Goal: Task Accomplishment & Management: Use online tool/utility

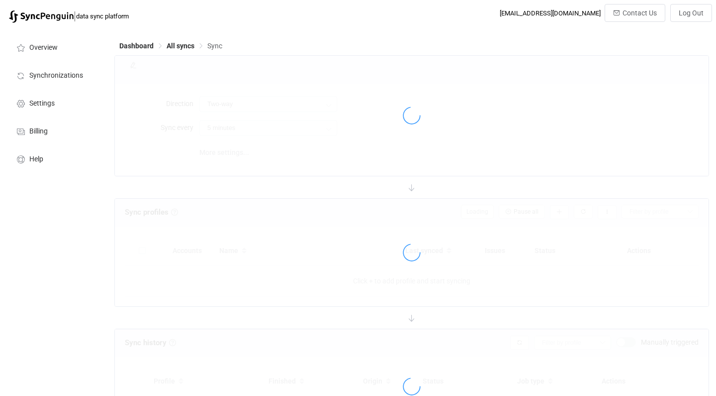
type input "10 minutes"
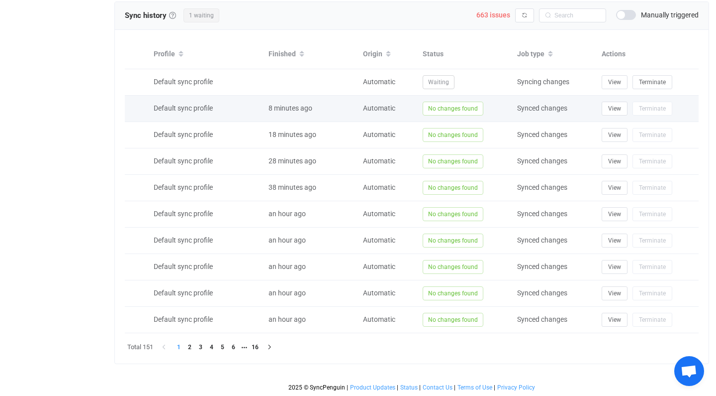
scroll to position [251, 0]
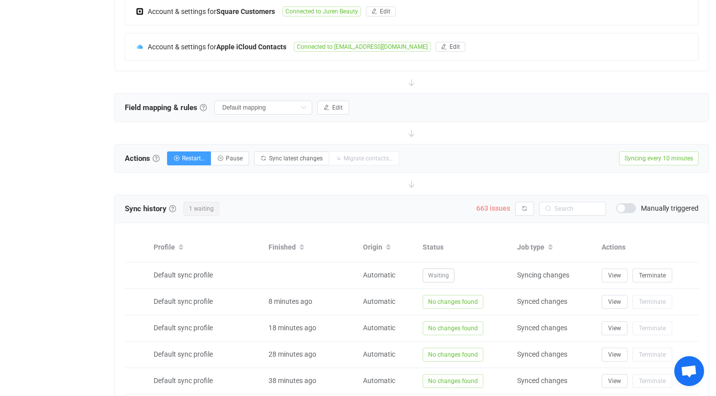
click at [486, 207] on span "663 issues" at bounding box center [494, 208] width 34 height 8
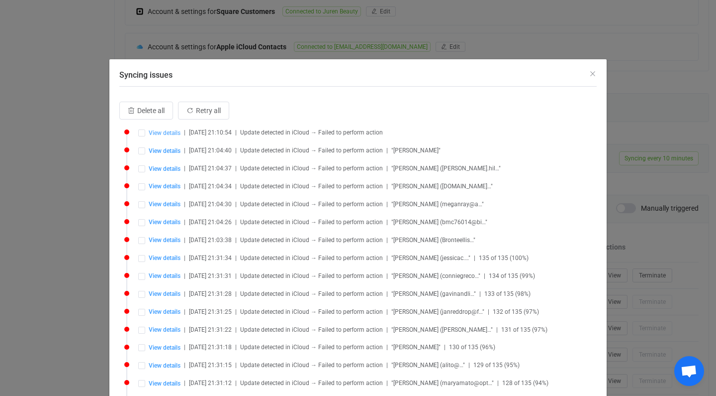
click at [158, 134] on span "View details" at bounding box center [165, 132] width 32 height 7
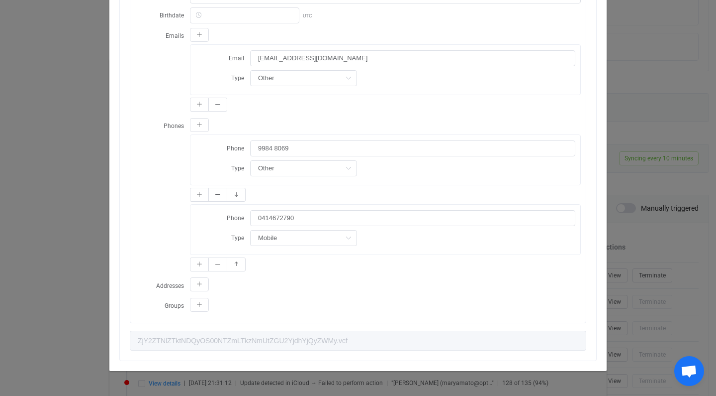
scroll to position [416, 0]
click at [259, 214] on input "0414672790" at bounding box center [412, 218] width 325 height 16
click at [259, 214] on input "[PHONE_NUMBER]" at bounding box center [412, 218] width 325 height 16
click at [273, 219] on input "[PHONE_NUMBER]" at bounding box center [412, 218] width 325 height 16
type input "[PHONE_NUMBER]"
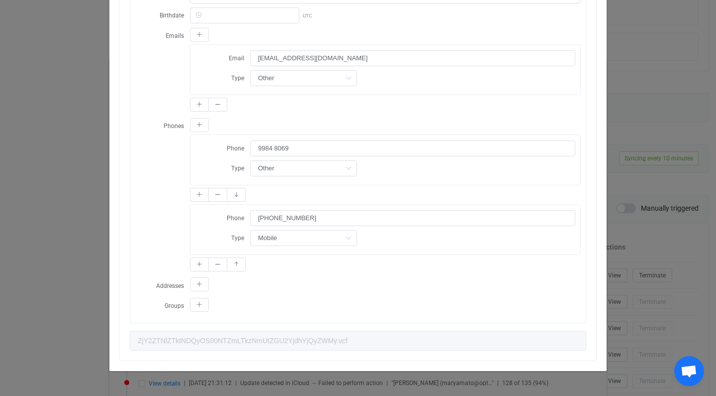
click at [361, 227] on form "Phone [PHONE_NUMBER] Type Mobile Home Work Mobile Home fax Work fax Other fax O…" at bounding box center [386, 227] width 380 height 36
click at [217, 196] on icon "dialog" at bounding box center [218, 195] width 6 height 6
type input "[PHONE_NUMBER]"
type input "Mobile"
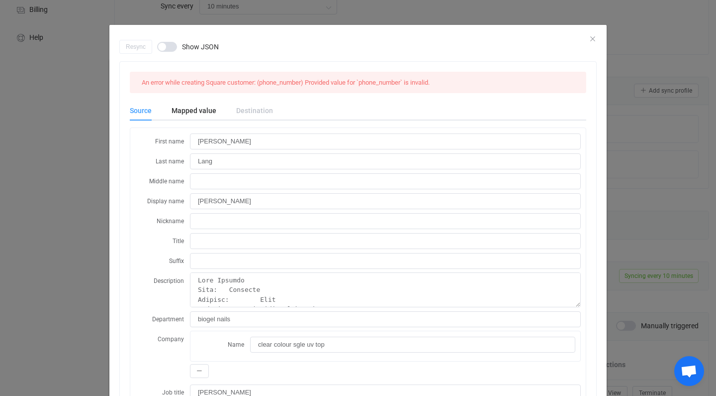
scroll to position [0, 0]
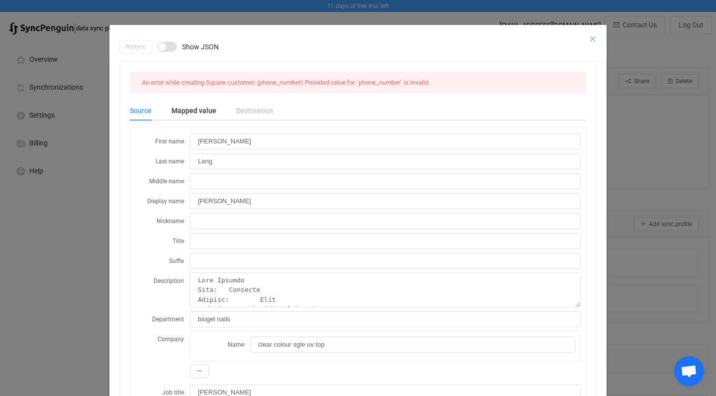
click at [595, 36] on icon "Close" at bounding box center [593, 39] width 8 height 8
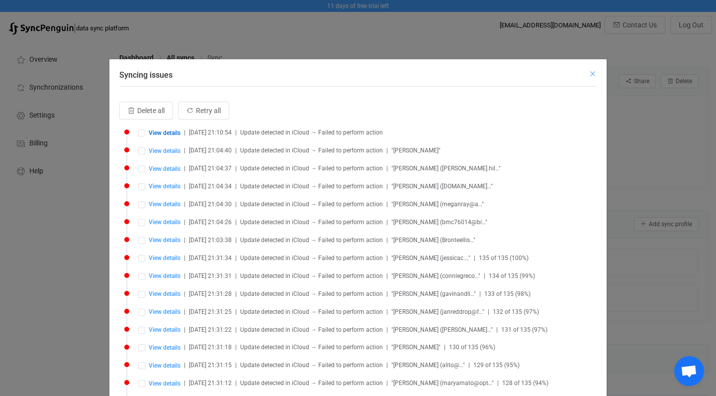
click at [594, 74] on icon "Close" at bounding box center [593, 74] width 8 height 8
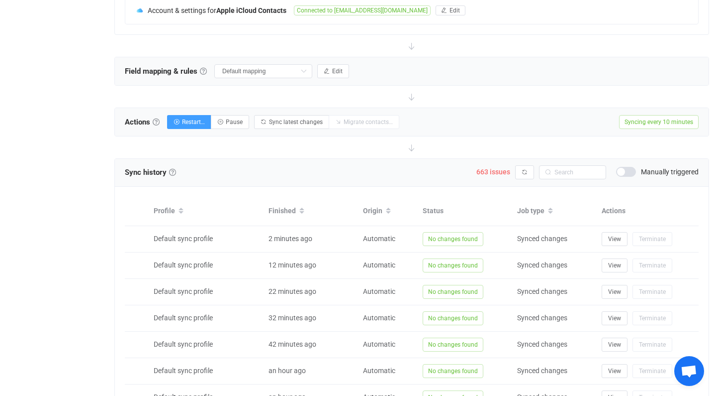
scroll to position [330, 0]
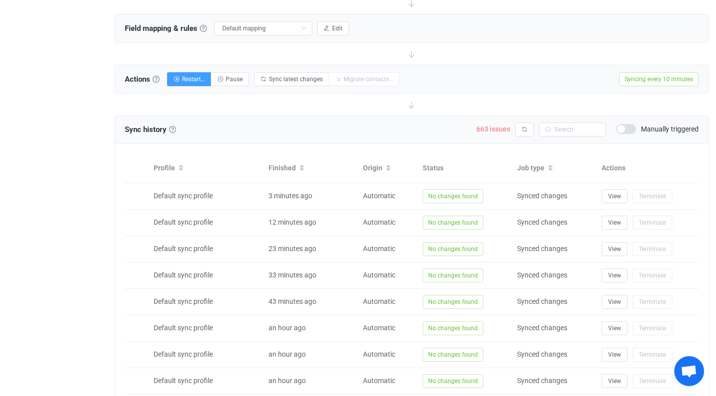
click at [482, 128] on span "663 issues" at bounding box center [494, 129] width 34 height 8
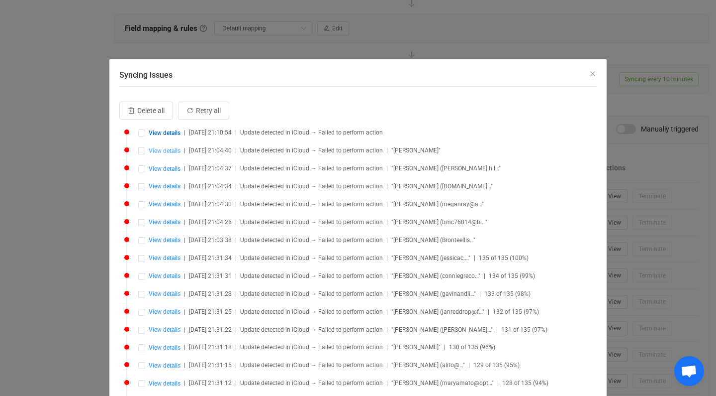
click at [169, 150] on span "View details" at bounding box center [165, 150] width 32 height 7
type input "Mara"
type input "[PERSON_NAME]"
type textarea "[DATE]"
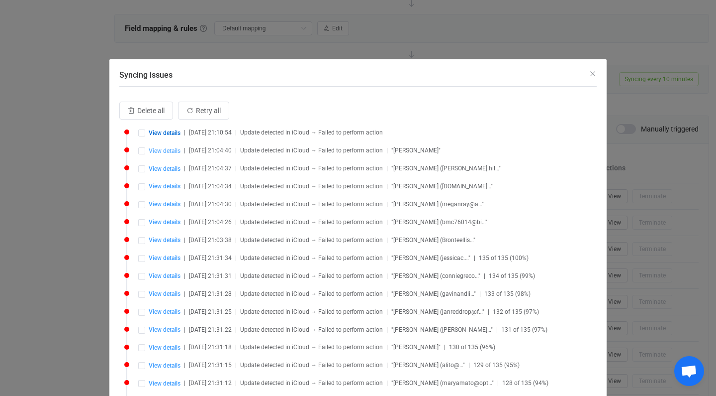
type input "60+"
type input "[PERSON_NAME]"
type input "Pensioner"
type input "[DATE] 00:00:00"
type input "Brochure"
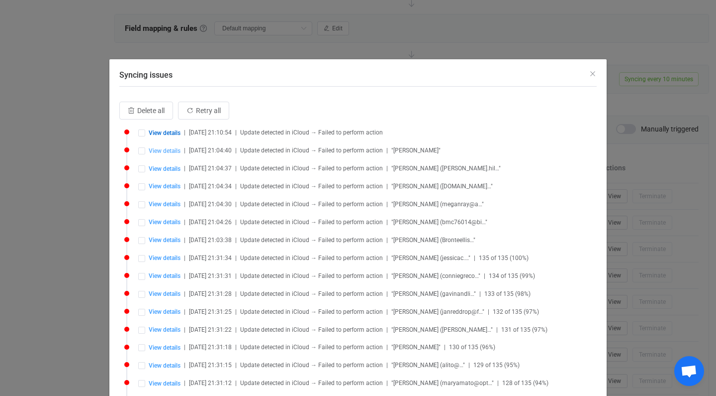
type input "Home"
type input "ZmI4ZWRmODAtOTRkYS00NDEzLTljMTktOWMyZjVhMTk4YjVj.vcf"
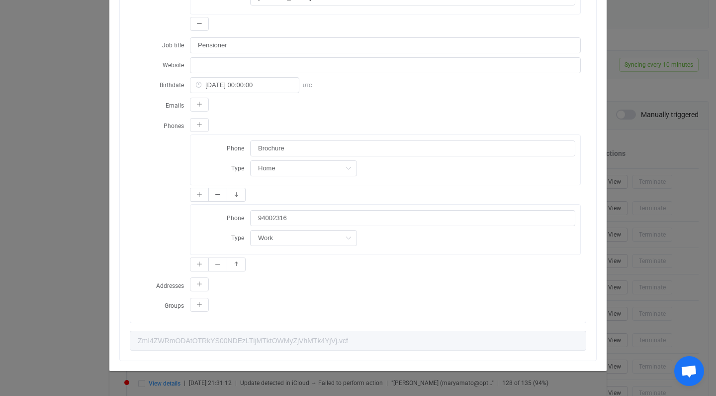
scroll to position [349, 0]
click at [259, 218] on input "94002316" at bounding box center [412, 218] width 325 height 16
type input "[PHONE_NUMBER]"
click at [308, 204] on div "Phone [PHONE_NUMBER] Type Work Home Work Mobile Home fax Work fax Other fax Oth…" at bounding box center [386, 229] width 390 height 50
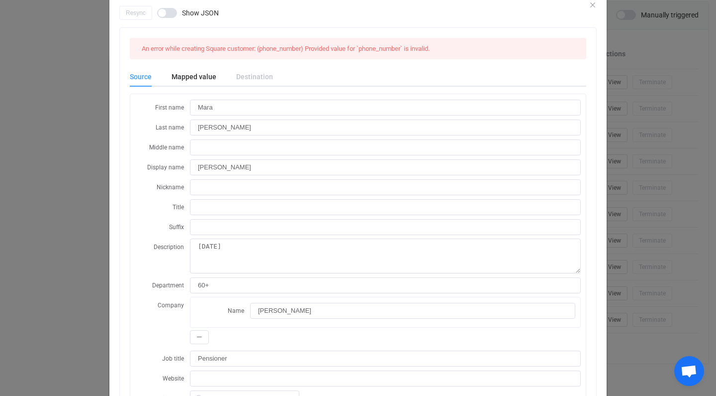
scroll to position [0, 0]
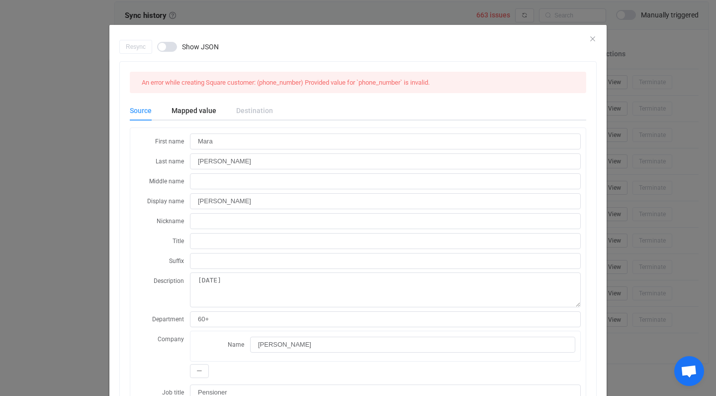
click at [589, 37] on div "dialog" at bounding box center [358, 32] width 498 height 15
click at [593, 37] on icon "Close" at bounding box center [593, 39] width 8 height 8
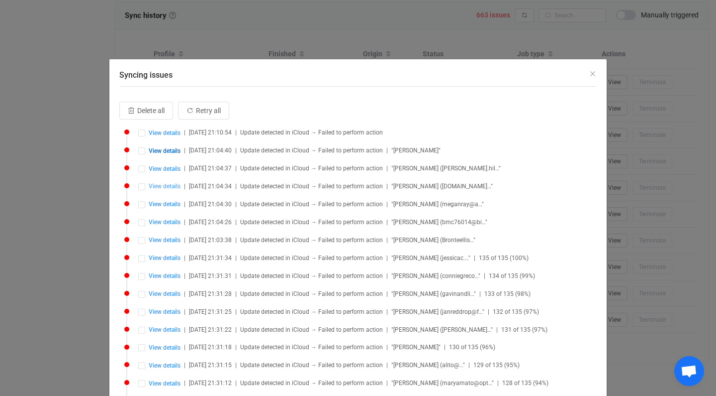
click at [174, 187] on span "View details" at bounding box center [165, 186] width 32 height 7
type input "[PERSON_NAME]"
type input "Strange"
type input "[PERSON_NAME]"
type textarea "Your Details Name: [PERSON_NAME] Surname: Strange E-mail: [EMAIL_ADDRESS][DOMAI…"
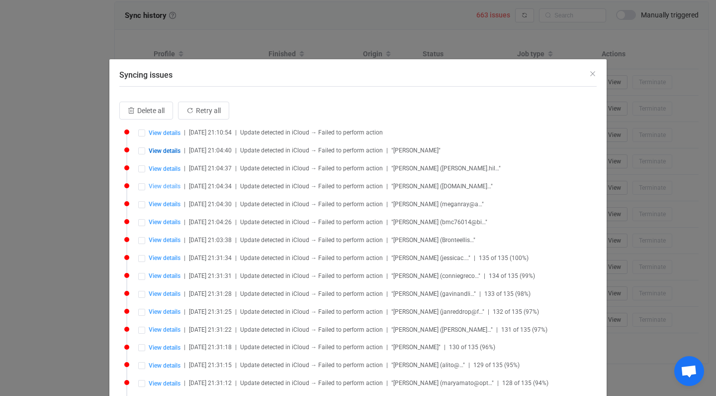
type input "facial bad acne"
type input "[PERSON_NAME]"
type input "99778837"
type input "Other"
type input "0407027377"
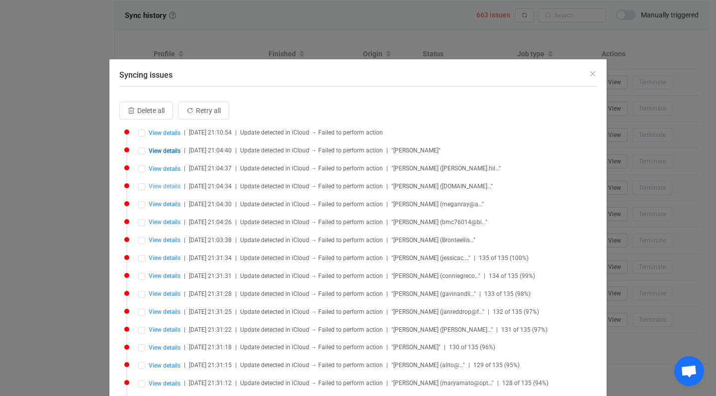
type input "Mobile"
type input "ZmU4MTJmNTItYzUyZC00ZTZlLWIwMmUtZmE5OTRkYWQxN2Uw.vcf"
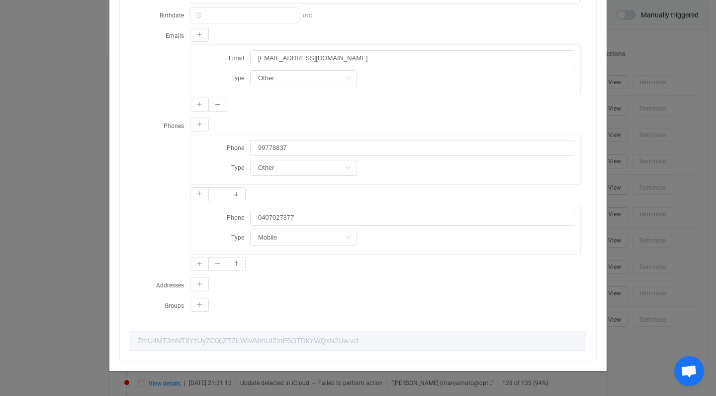
scroll to position [383, 0]
click at [263, 218] on input "0407027377" at bounding box center [412, 218] width 325 height 16
click at [320, 216] on input "[PHONE_NUMBER]" at bounding box center [412, 218] width 325 height 16
type input "[PHONE_NUMBER]"
click at [214, 195] on button "dialog" at bounding box center [217, 195] width 19 height 14
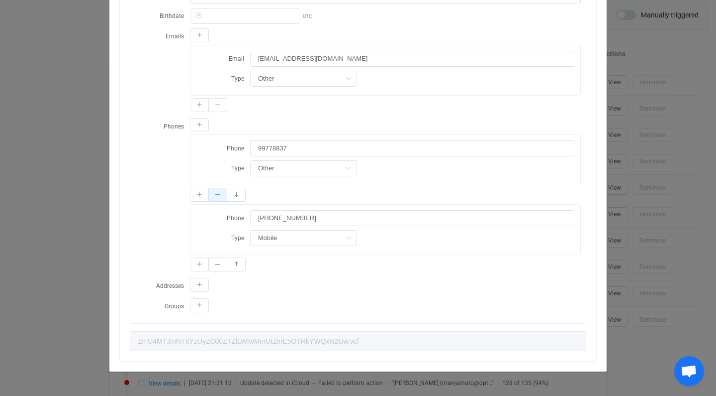
type input "[PHONE_NUMBER]"
type input "Mobile"
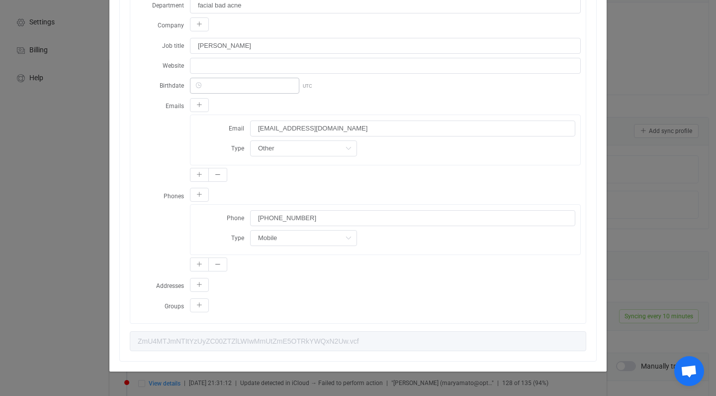
scroll to position [85, 0]
click at [228, 98] on div "dialog" at bounding box center [385, 106] width 391 height 17
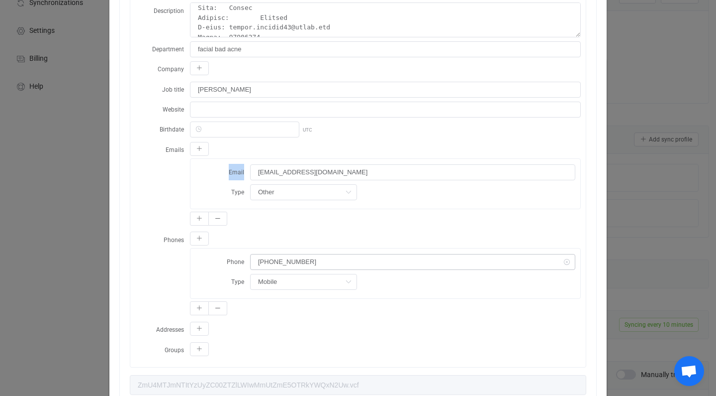
scroll to position [269, 0]
click at [705, 76] on div "Resync Show JSON An error while creating Square customer: (phone_number) Provid…" at bounding box center [358, 198] width 716 height 396
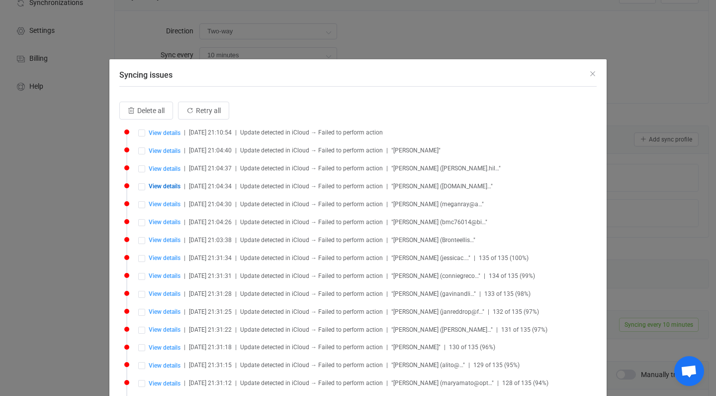
click at [413, 43] on div "Syncing issues Delete all Retry all View details | [DATE] 21:10:54 | Update det…" at bounding box center [358, 198] width 716 height 396
